Goal: Transaction & Acquisition: Download file/media

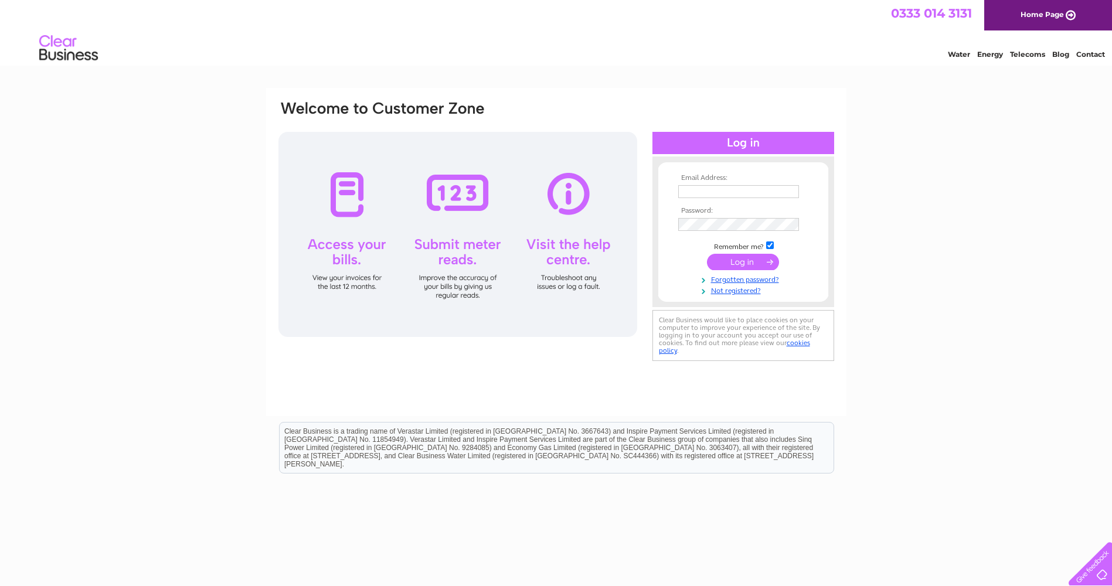
type input "sarah.christian@greenstik.co.uk"
click at [746, 263] on input "submit" at bounding box center [743, 262] width 72 height 16
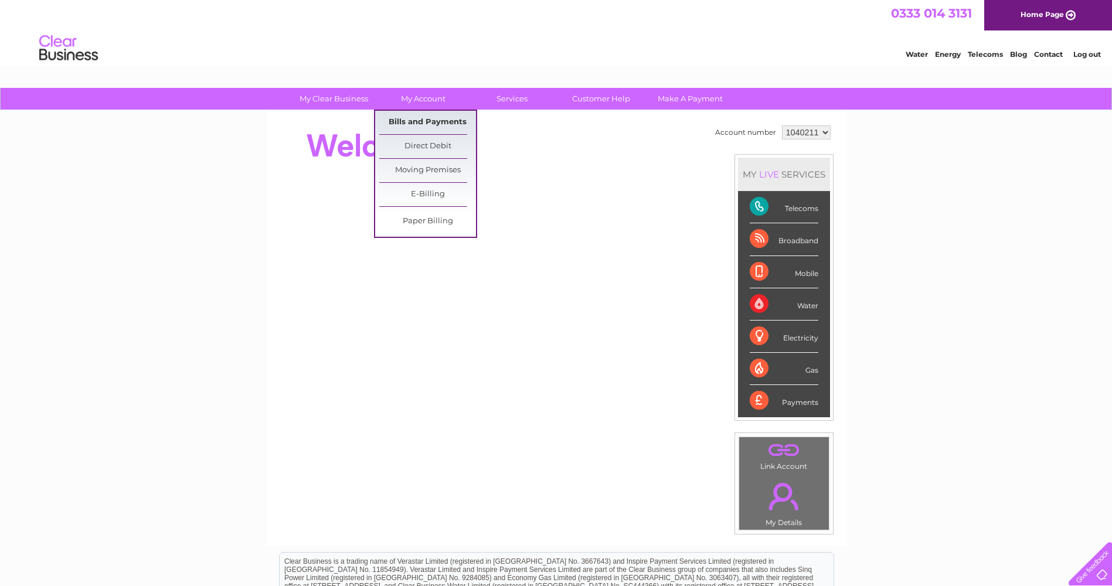
click at [422, 118] on link "Bills and Payments" at bounding box center [427, 122] width 97 height 23
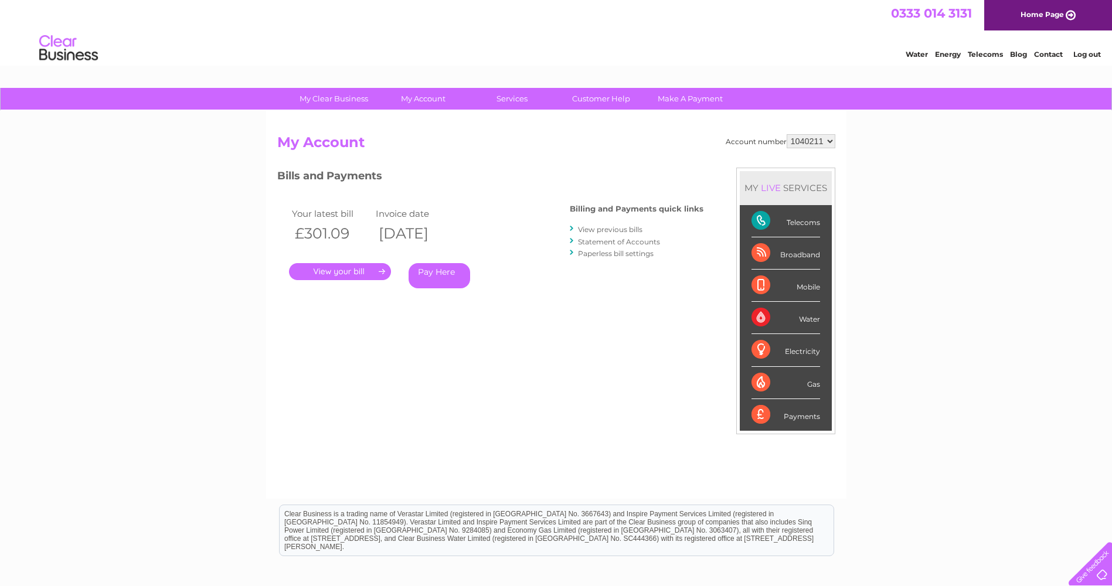
click at [341, 269] on link "." at bounding box center [340, 271] width 102 height 17
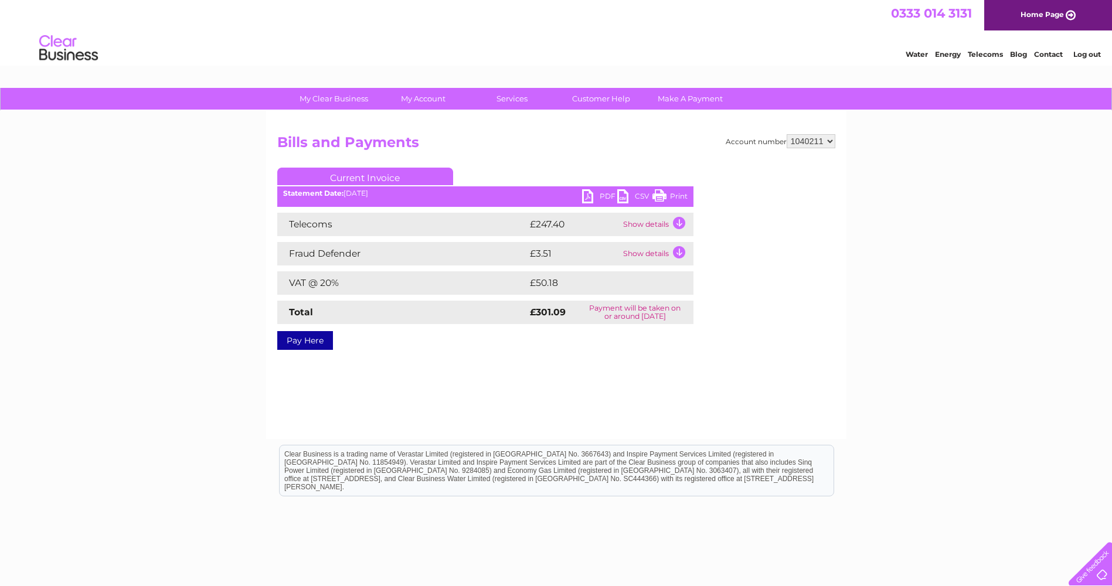
click at [603, 197] on link "PDF" at bounding box center [599, 197] width 35 height 17
